Goal: Browse casually

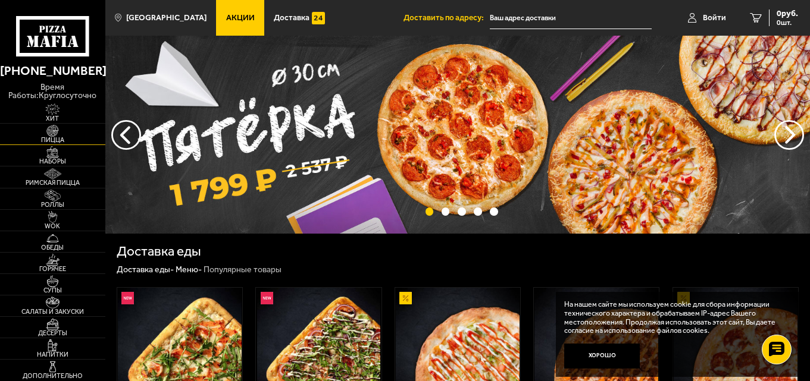
click at [68, 134] on img at bounding box center [52, 131] width 32 height 12
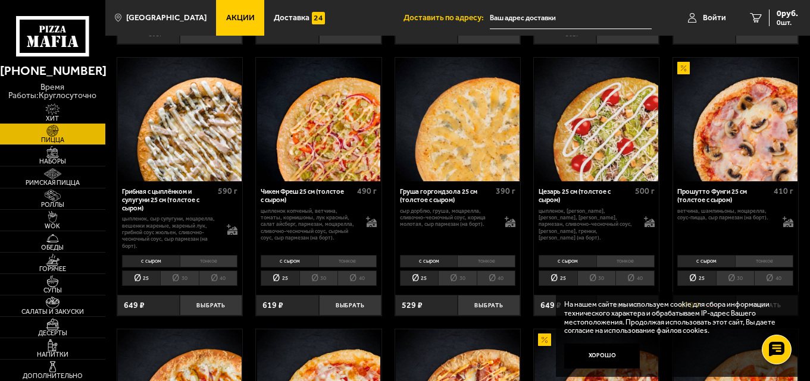
scroll to position [357, 0]
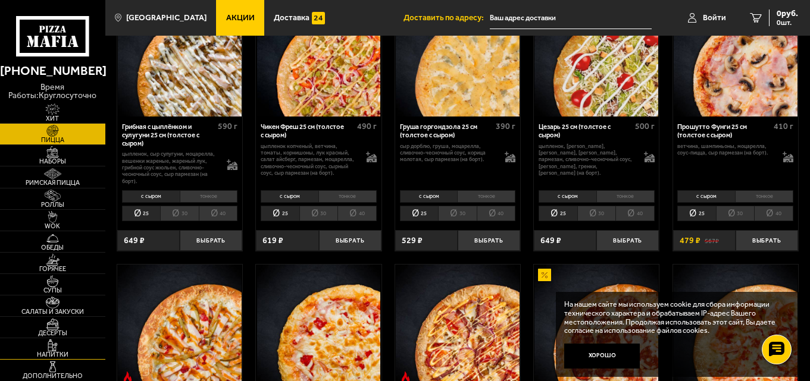
click at [55, 352] on span "Напитки" at bounding box center [52, 355] width 105 height 7
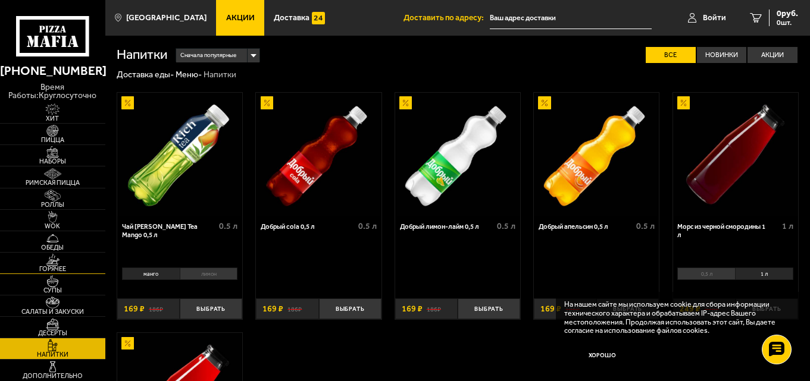
click at [73, 266] on span "Горячее" at bounding box center [52, 269] width 105 height 7
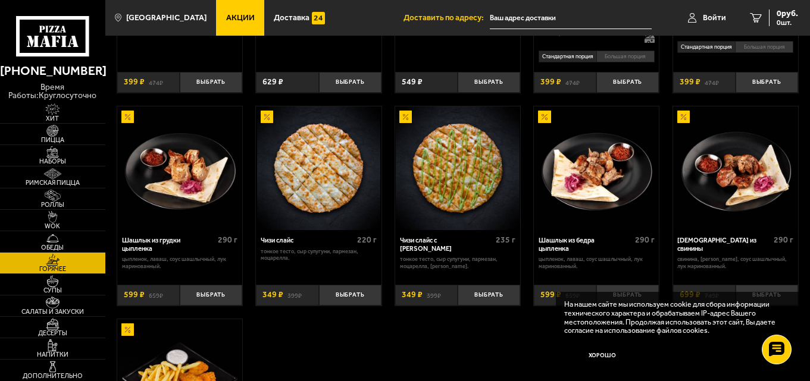
scroll to position [536, 0]
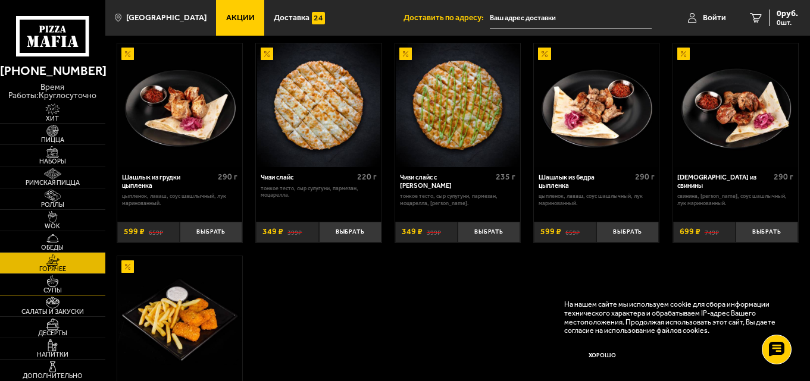
drag, startPoint x: 84, startPoint y: 289, endPoint x: 91, endPoint y: 290, distance: 6.8
click at [84, 288] on span "Супы" at bounding box center [52, 290] width 105 height 7
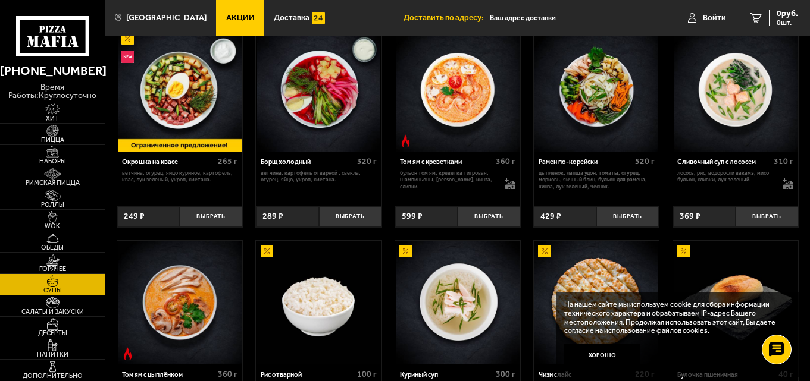
scroll to position [179, 0]
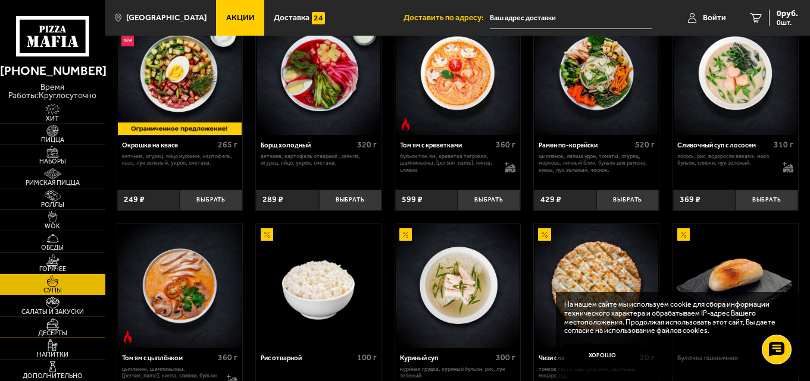
click at [70, 327] on link "Десерты" at bounding box center [52, 327] width 105 height 21
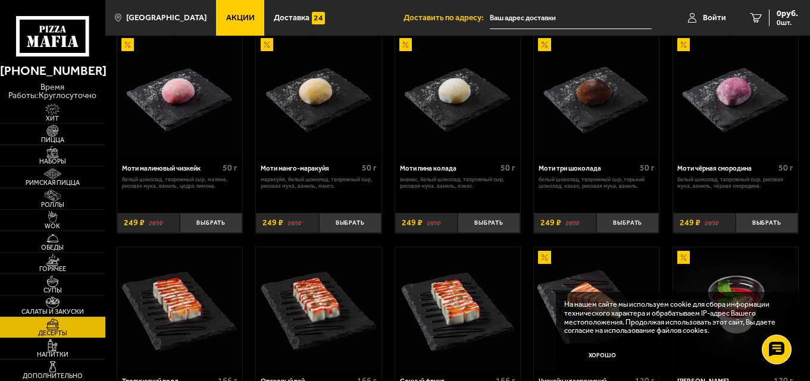
scroll to position [298, 0]
